Goal: Register for event/course

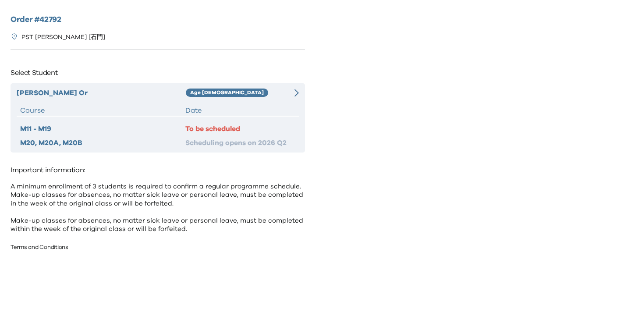
click at [277, 120] on div "[PERSON_NAME] Or Age [DEMOGRAPHIC_DATA] Course Date M11 - M19 To be scheduled M…" at bounding box center [158, 117] width 295 height 69
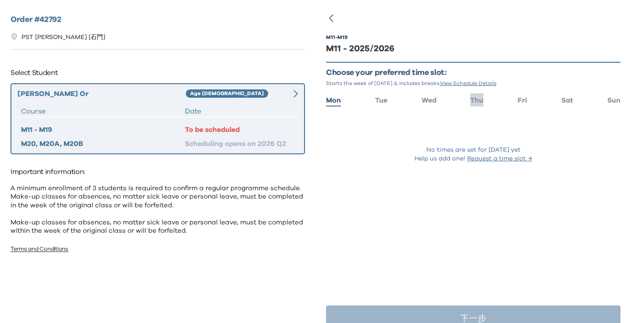
click at [480, 99] on span "Thu" at bounding box center [476, 100] width 13 height 7
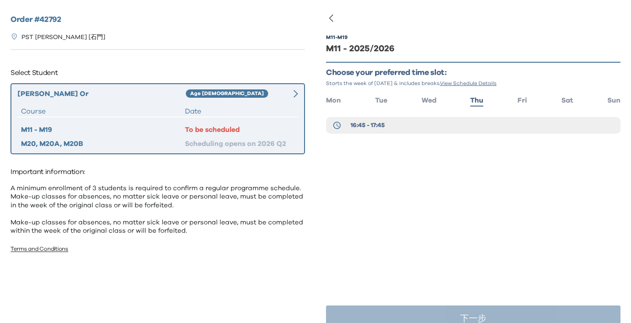
click at [414, 142] on div "M11 - M19 M11 - 2025/2026 Choose your preferred time slot: Starts the week of […" at bounding box center [473, 97] width 295 height 152
click at [414, 132] on button "16:45 - 17:45" at bounding box center [473, 125] width 295 height 17
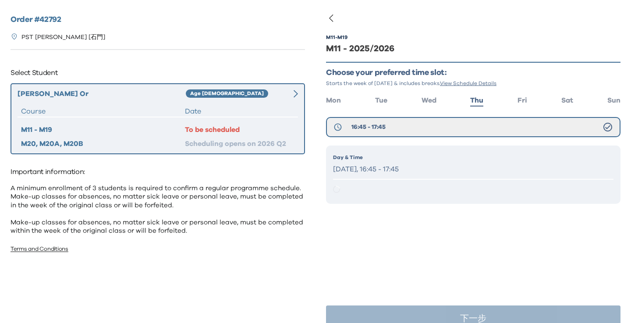
click at [407, 165] on p "[DATE], 16:45 - 17:45" at bounding box center [473, 169] width 281 height 13
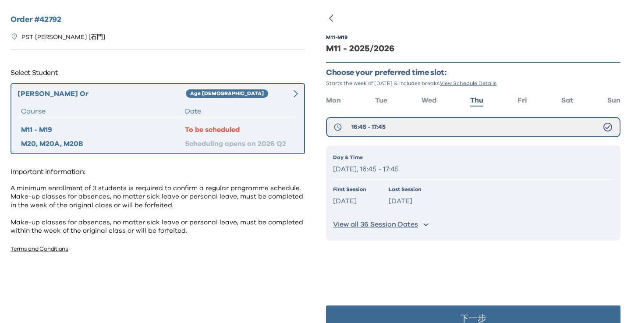
scroll to position [18, 0]
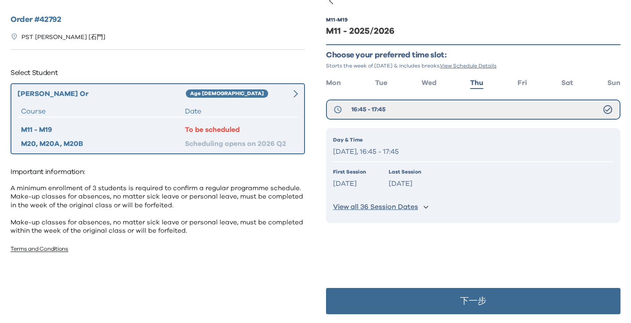
click at [458, 295] on button "下一步" at bounding box center [473, 301] width 295 height 26
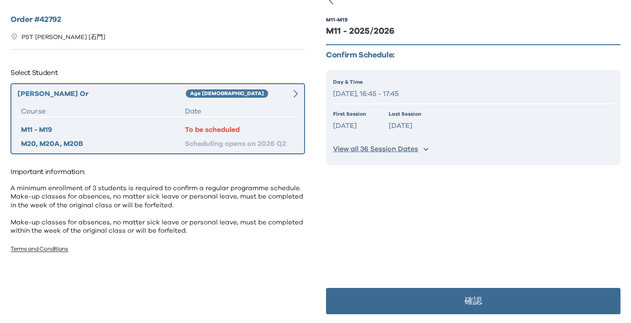
click at [436, 213] on div "M11 - M19 M11 - 2025/2026 Confirm Schedule: Day & Time [DATE], 16:45 - 17:45 Fi…" at bounding box center [473, 161] width 295 height 323
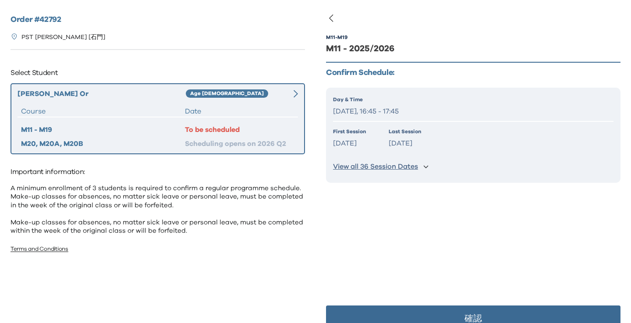
click at [332, 22] on icon "button" at bounding box center [331, 18] width 11 height 11
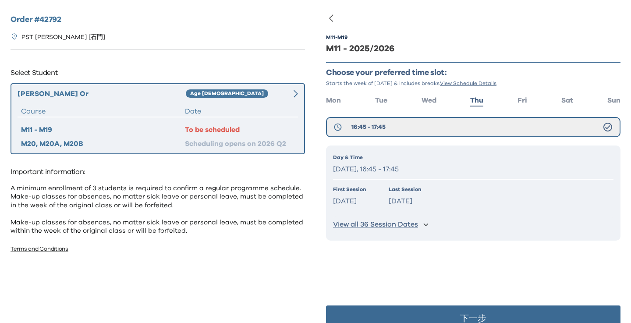
click at [511, 103] on ul "Mon Tue Wed Thu Fri Sat Sun" at bounding box center [473, 99] width 295 height 13
click at [606, 102] on ul "Mon Tue Wed Thu Fri Sat Sun" at bounding box center [473, 99] width 295 height 13
click at [566, 98] on span "Sat" at bounding box center [568, 100] width 12 height 7
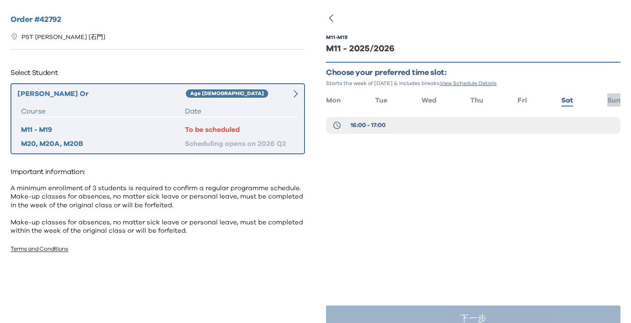
click at [616, 100] on span "Sun" at bounding box center [614, 100] width 13 height 7
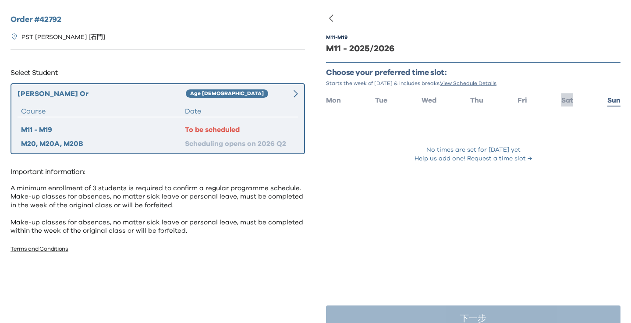
click at [567, 98] on span "Sat" at bounding box center [568, 100] width 12 height 7
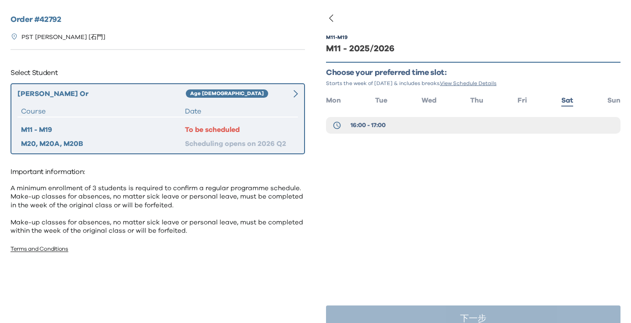
click at [497, 136] on div "16:00 - 17:00" at bounding box center [473, 127] width 295 height 21
click at [491, 122] on button "16:00 - 17:00" at bounding box center [473, 125] width 295 height 17
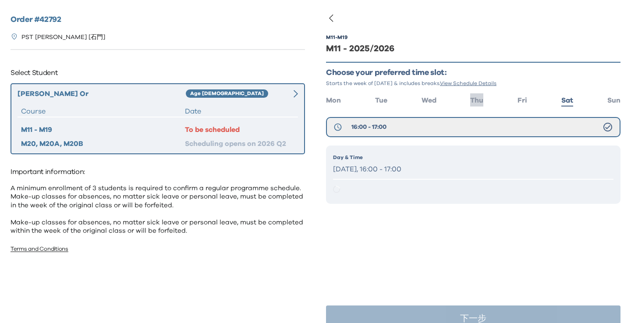
click at [479, 103] on span "Thu" at bounding box center [476, 100] width 13 height 7
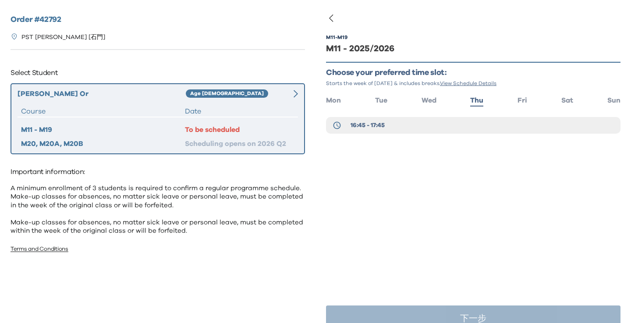
click at [473, 167] on div "M11 - M19 M11 - 2025/2026 Choose your preferred time slot: Starts the week of […" at bounding box center [473, 97] width 295 height 152
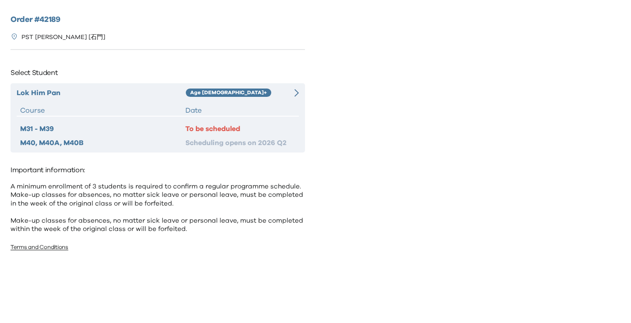
click at [192, 126] on div "To be scheduled" at bounding box center [240, 129] width 110 height 11
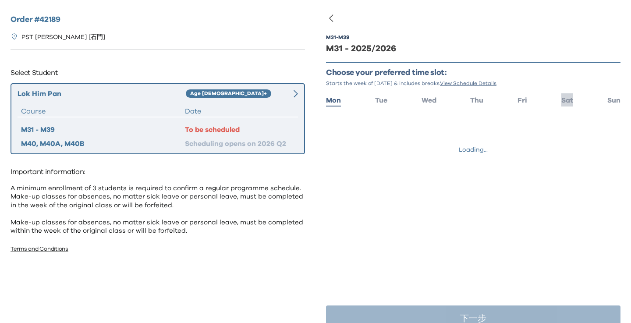
click at [567, 98] on span "Sat" at bounding box center [568, 100] width 12 height 7
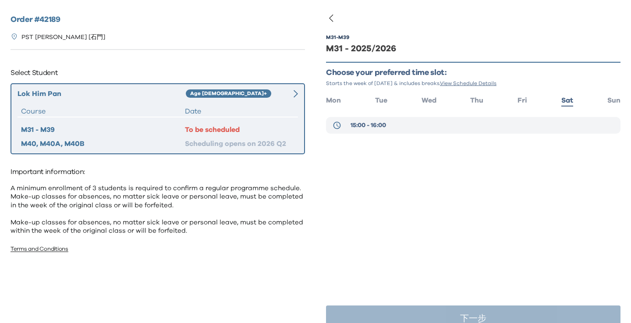
click at [457, 131] on button "15:00 - 16:00" at bounding box center [473, 125] width 295 height 17
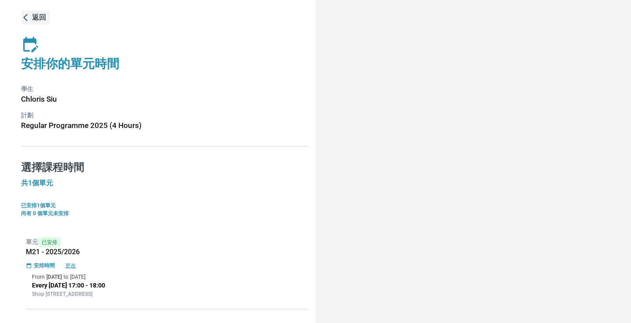
click at [35, 21] on p "返回" at bounding box center [39, 17] width 14 height 11
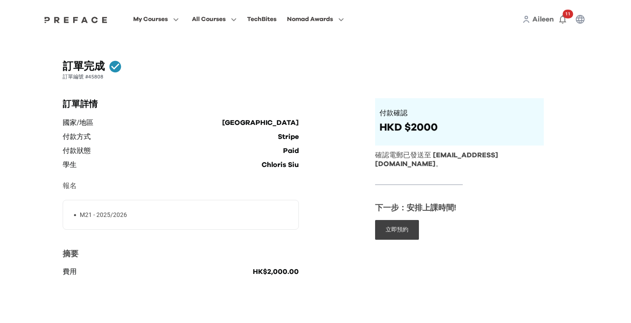
click at [93, 62] on h1 "訂單完成" at bounding box center [84, 67] width 42 height 14
